Goal: Contribute content: Add original content to the website for others to see

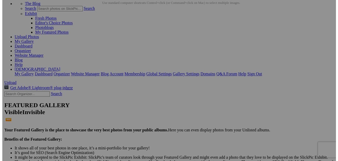
scroll to position [47, 0]
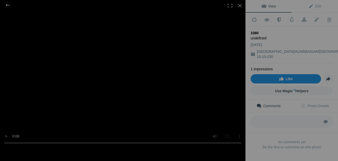
click at [276, 74] on link "Like" at bounding box center [286, 78] width 71 height 9
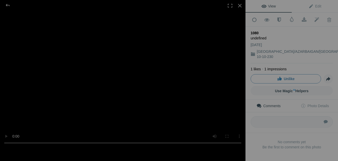
click at [277, 77] on span "Unlike" at bounding box center [286, 79] width 18 height 4
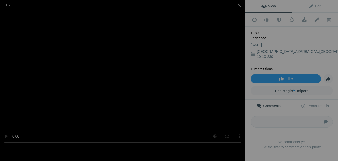
click at [259, 31] on div "1080" at bounding box center [292, 32] width 82 height 5
click at [310, 7] on span "Edit" at bounding box center [315, 6] width 13 height 4
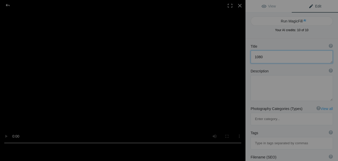
click at [264, 59] on textarea at bounding box center [292, 56] width 82 height 13
type textarea "،"
type textarea "T"
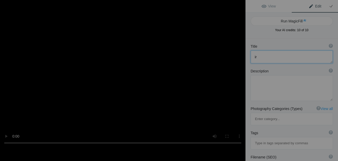
type textarea "i"
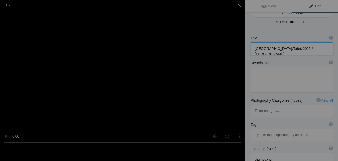
scroll to position [0, 0]
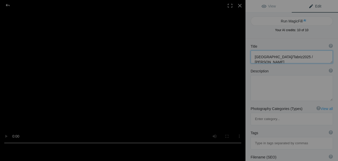
type textarea "[GEOGRAPHIC_DATA]/Tabriz2025 / [PERSON_NAME]"
click at [291, 91] on textarea at bounding box center [292, 88] width 82 height 26
click at [292, 23] on button "Run MagicFill AI" at bounding box center [292, 20] width 82 height 9
click at [305, 34] on div at bounding box center [292, 34] width 82 height 0
click at [280, 34] on div at bounding box center [292, 34] width 82 height 0
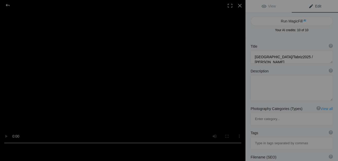
click at [251, 34] on div at bounding box center [292, 34] width 82 height 0
click at [302, 34] on div at bounding box center [292, 34] width 82 height 0
click at [280, 34] on div at bounding box center [292, 34] width 82 height 0
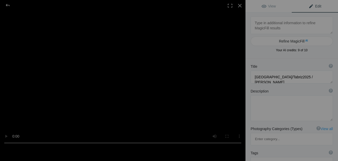
click at [291, 25] on textarea at bounding box center [292, 25] width 82 height 18
click at [291, 21] on textarea at bounding box center [292, 25] width 82 height 18
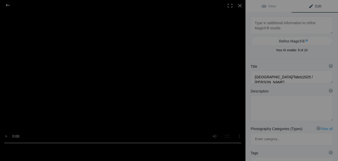
click at [291, 21] on textarea at bounding box center [292, 25] width 82 height 18
drag, startPoint x: 297, startPoint y: 21, endPoint x: 239, endPoint y: 28, distance: 58.3
click at [251, 27] on textarea at bounding box center [292, 25] width 82 height 18
click at [277, 29] on textarea at bounding box center [292, 25] width 82 height 18
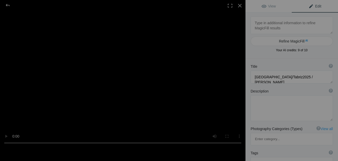
click at [277, 29] on textarea at bounding box center [292, 25] width 82 height 18
click at [288, 79] on textarea at bounding box center [292, 77] width 82 height 13
click at [284, 25] on textarea at bounding box center [292, 25] width 82 height 18
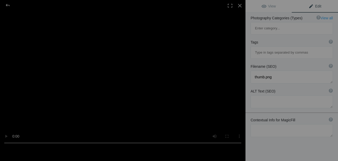
scroll to position [112, 0]
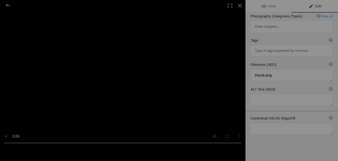
click at [276, 133] on div "Title ? Photo title is one of the highest used Search Engine ranking criteria a…" at bounding box center [292, 62] width 93 height 233
click at [275, 7] on span "View" at bounding box center [269, 6] width 14 height 4
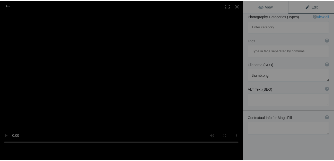
scroll to position [0, 0]
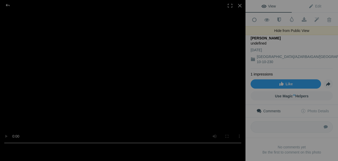
click at [269, 22] on link "Hide from Public View Unhide from Public View" at bounding box center [267, 19] width 13 height 13
click at [267, 19] on span at bounding box center [267, 19] width 13 height 5
click at [313, 20] on span at bounding box center [317, 19] width 13 height 5
click at [314, 19] on span at bounding box center [317, 19] width 13 height 5
click at [314, 21] on span at bounding box center [317, 19] width 13 height 5
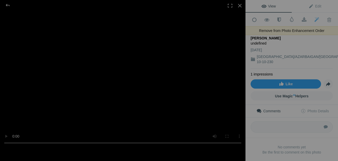
click at [313, 19] on span at bounding box center [317, 19] width 13 height 5
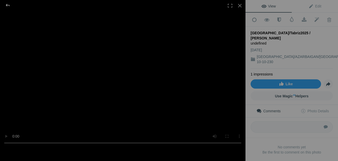
click at [8, 5] on div at bounding box center [7, 5] width 19 height 10
